Goal: Information Seeking & Learning: Find contact information

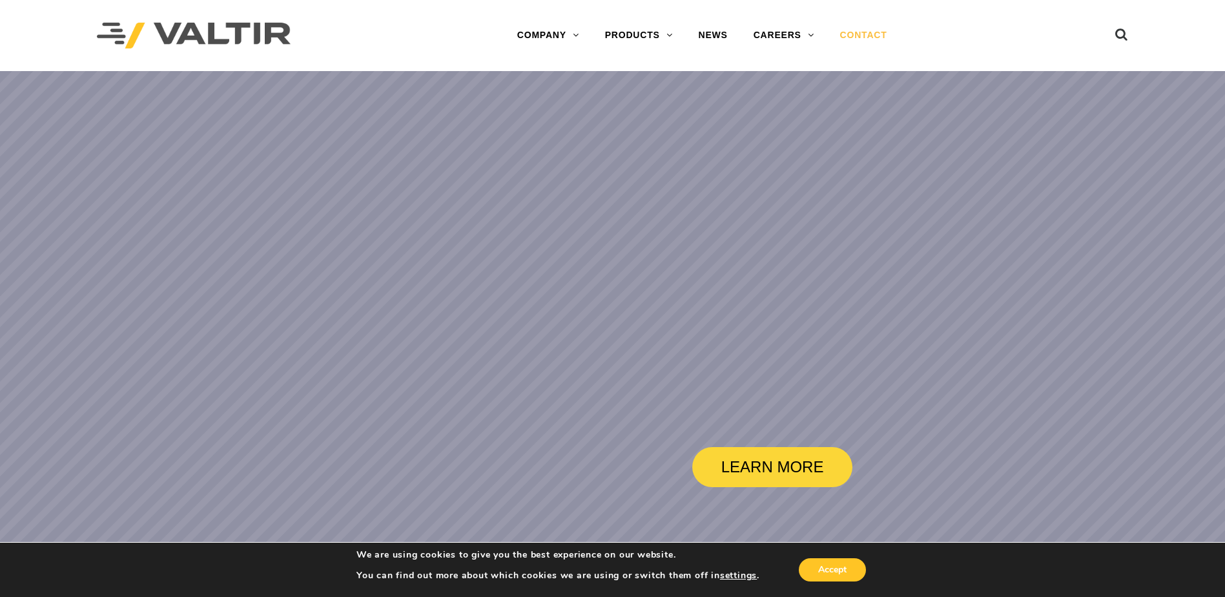
click at [856, 37] on link "CONTACT" at bounding box center [864, 36] width 73 height 26
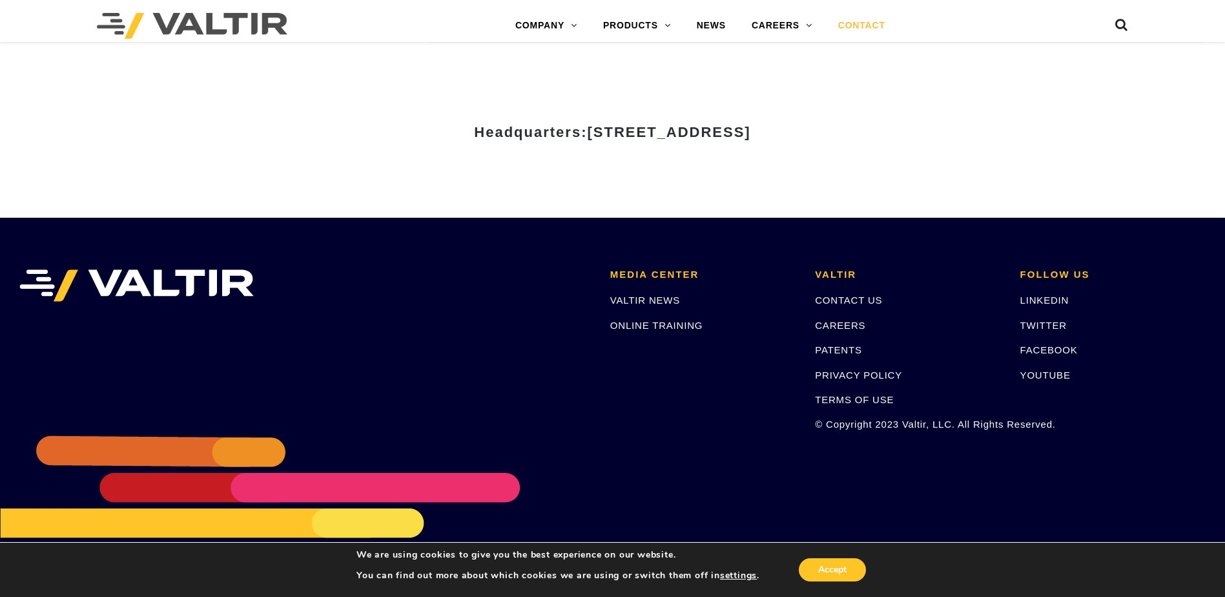
scroll to position [1789, 0]
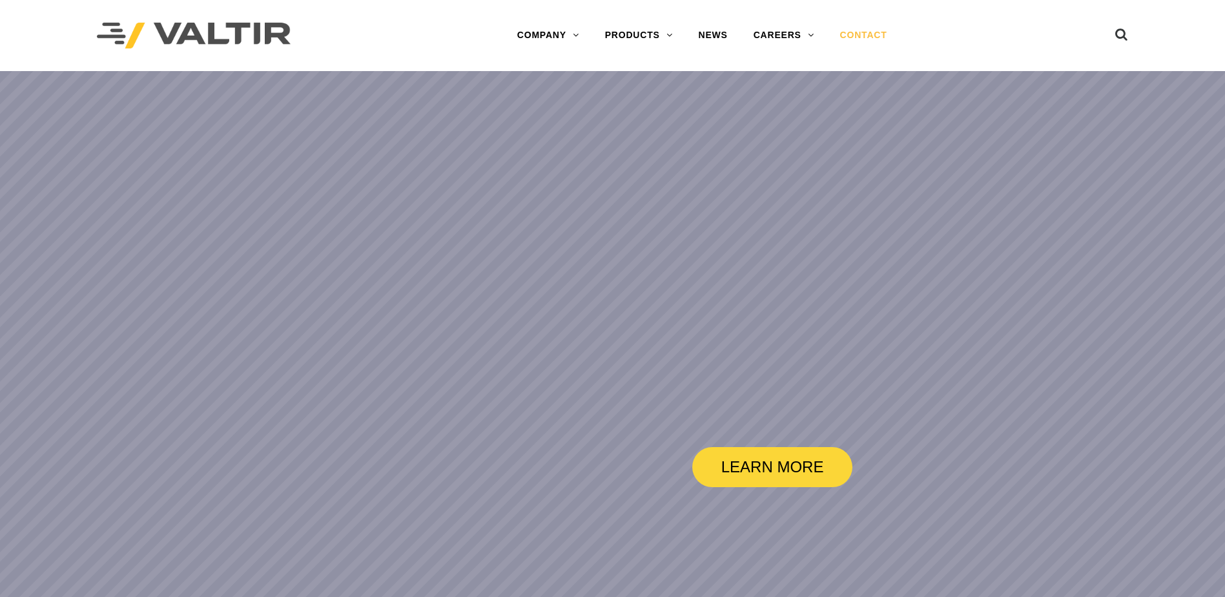
click at [833, 37] on link "CONTACT" at bounding box center [864, 36] width 73 height 26
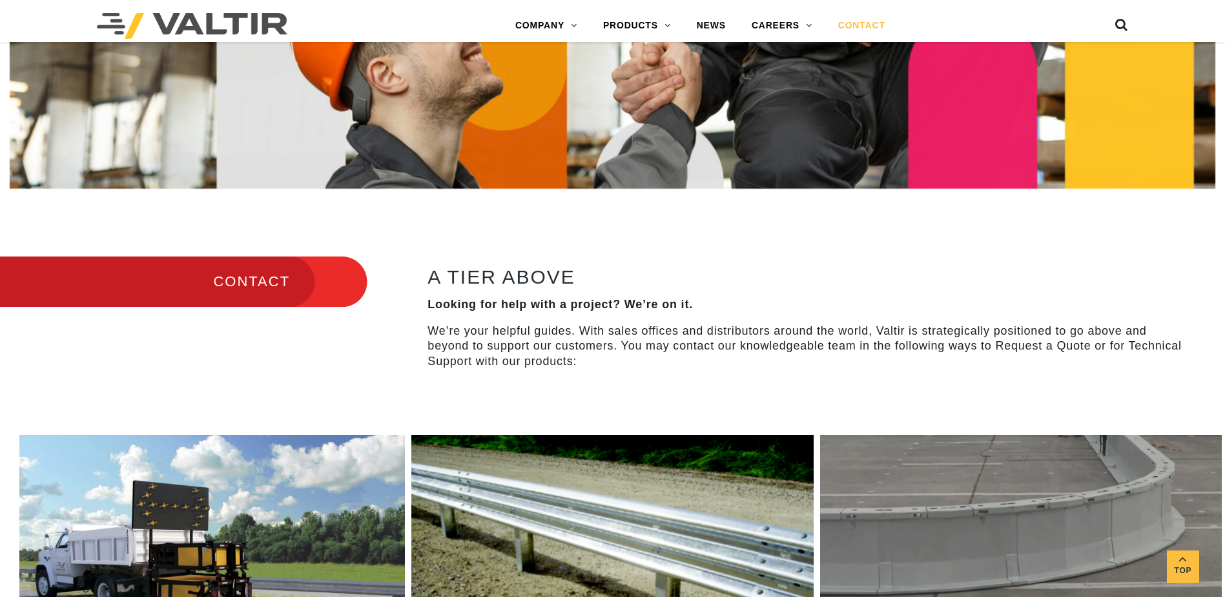
scroll to position [620, 0]
